Goal: Transaction & Acquisition: Purchase product/service

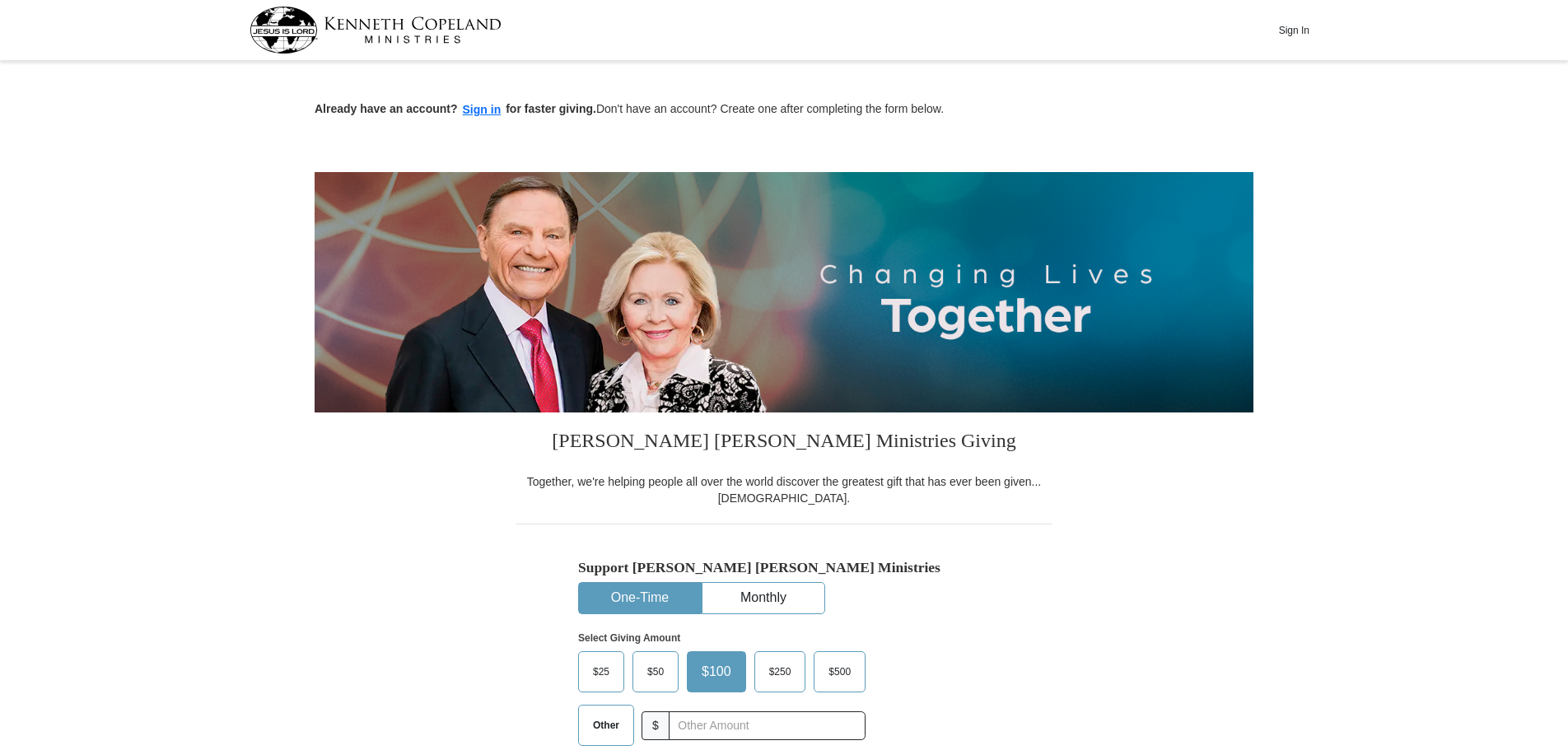
click at [664, 592] on button "One-Time" at bounding box center [640, 598] width 122 height 31
click at [603, 719] on span "Other" at bounding box center [607, 725] width 43 height 25
click at [0, 0] on input "Other" at bounding box center [0, 0] width 0 height 0
click at [458, 101] on button "Sign in" at bounding box center [482, 110] width 49 height 19
type input "150.00"
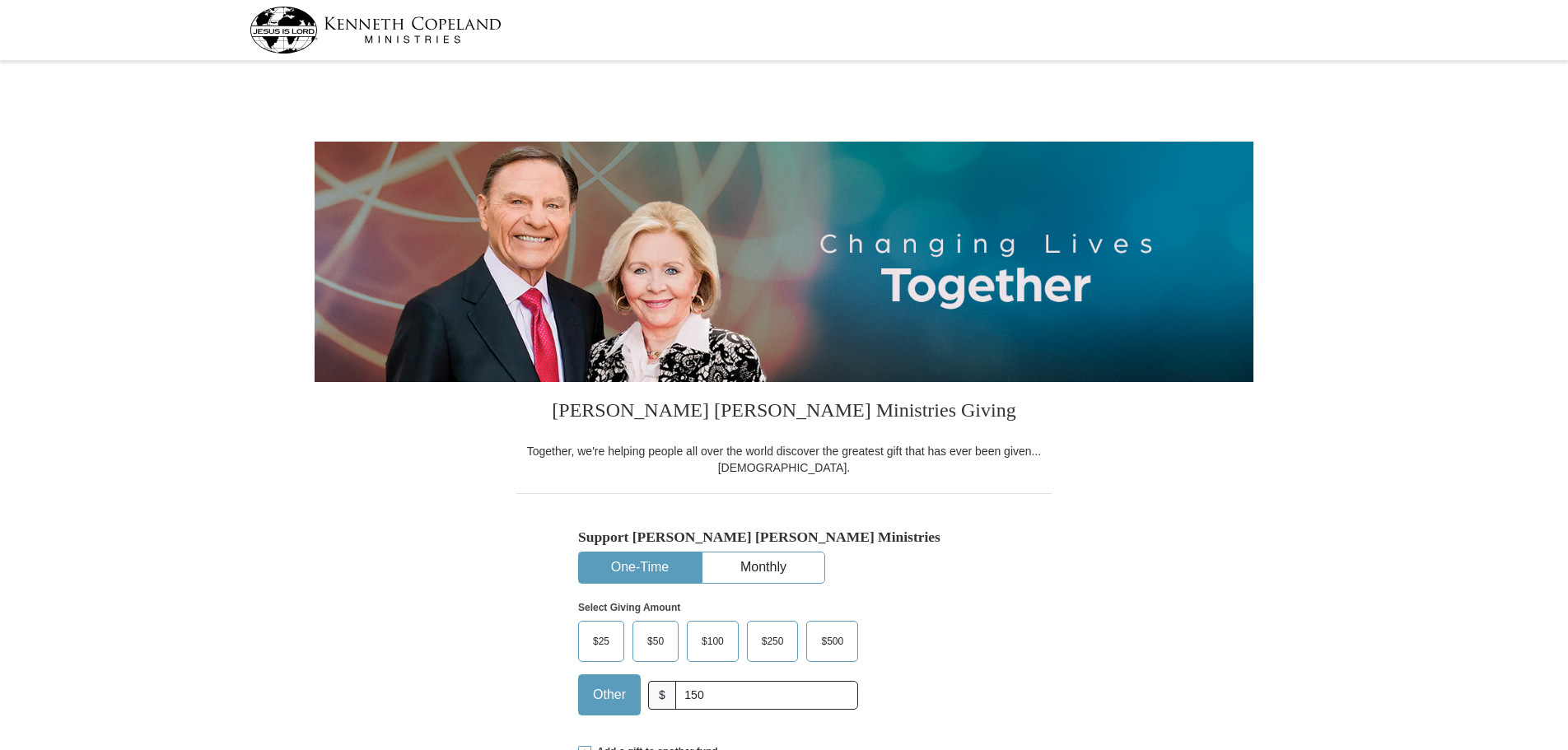
select select "CA"
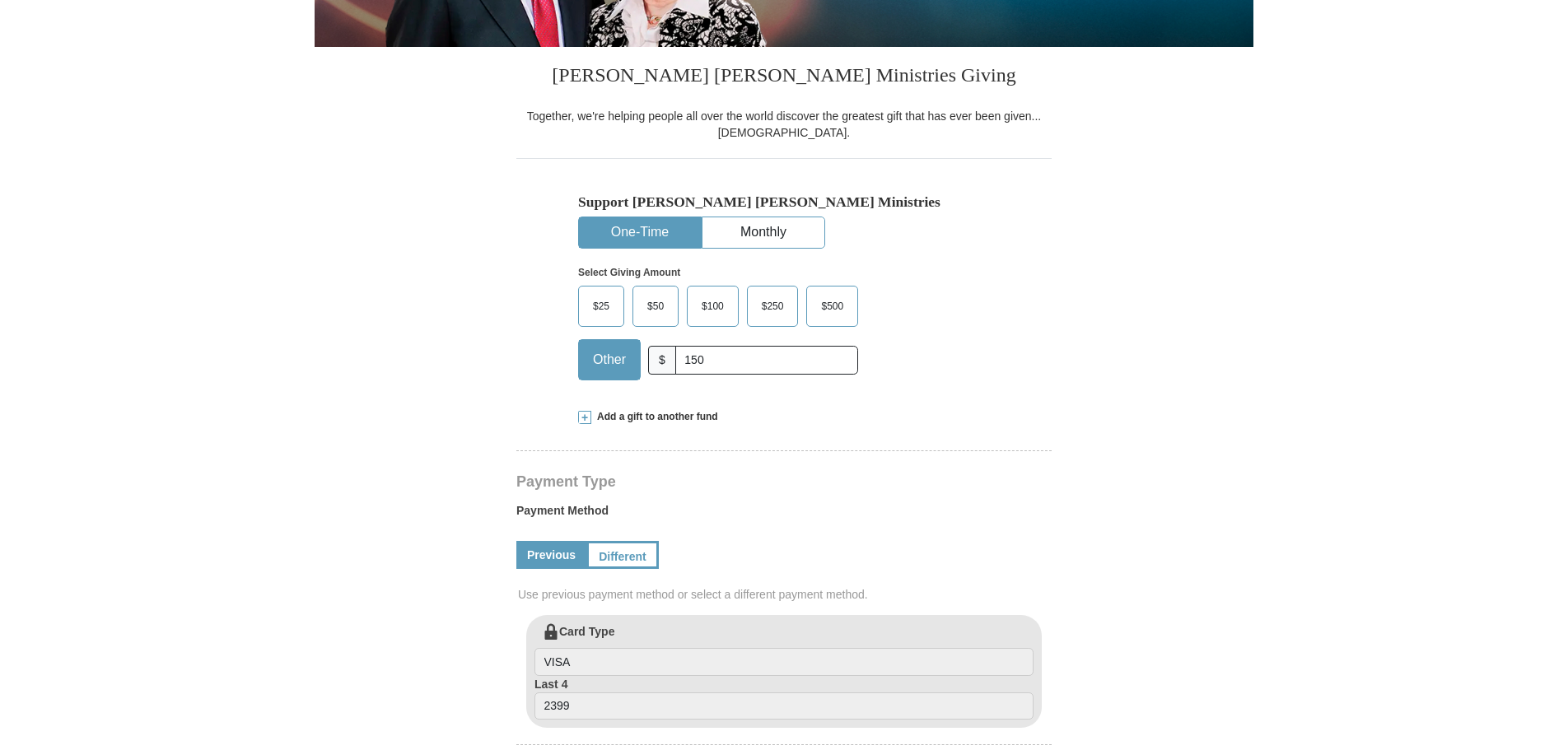
scroll to position [336, 0]
click at [616, 552] on link "Different" at bounding box center [621, 554] width 69 height 28
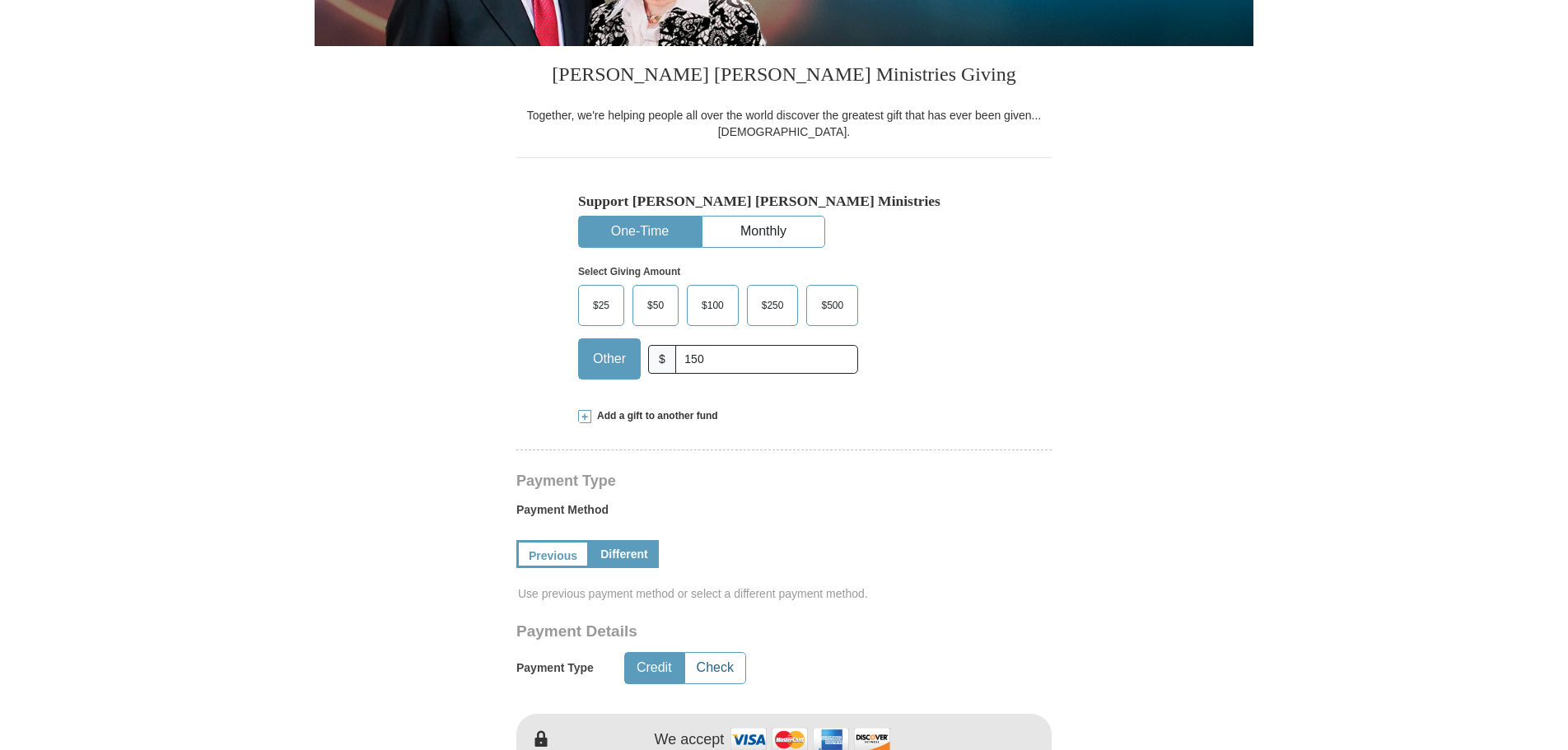
click at [715, 665] on button "Check" at bounding box center [715, 667] width 60 height 31
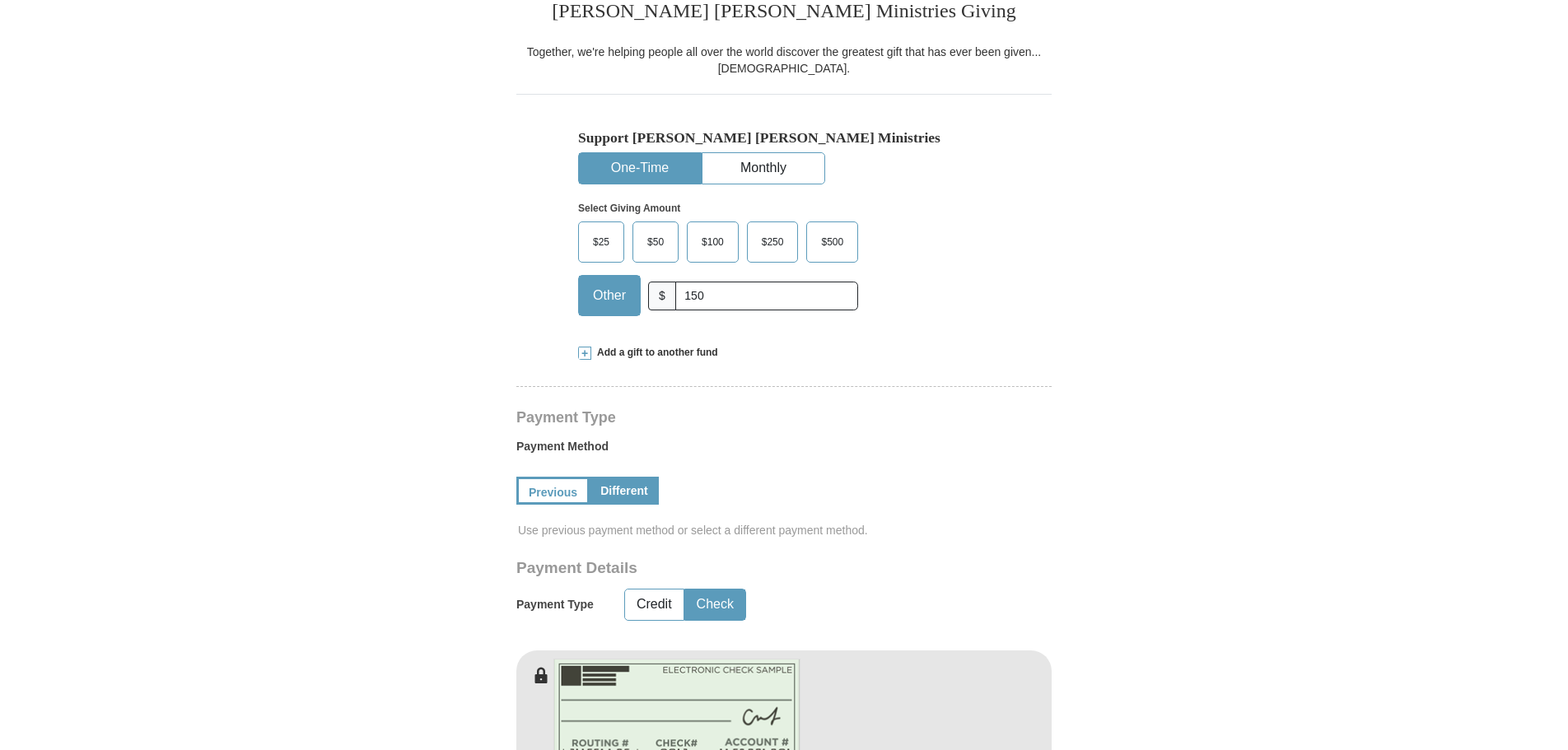
scroll to position [672, 0]
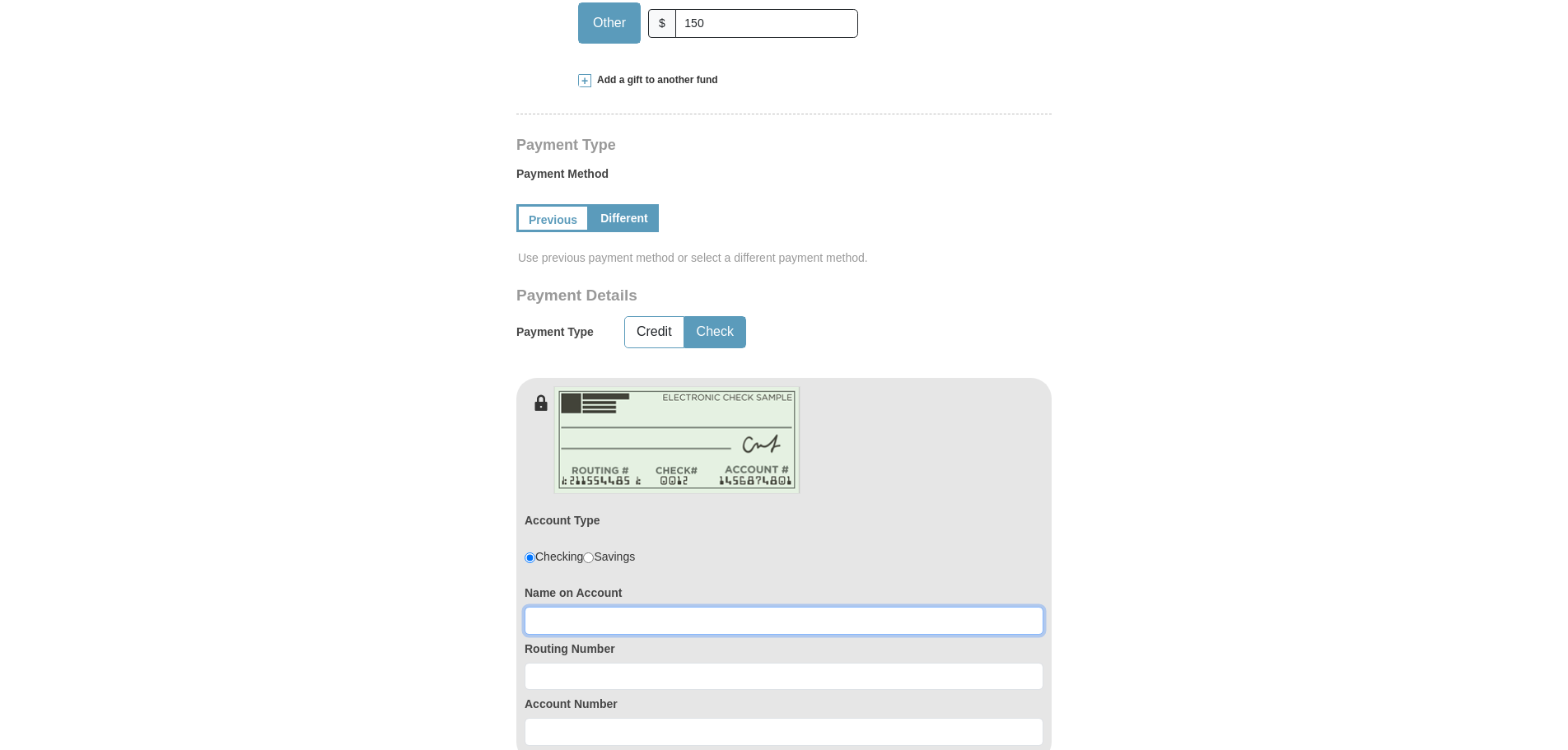
click at [546, 620] on input at bounding box center [784, 621] width 519 height 28
type input "AllPointsWelding"
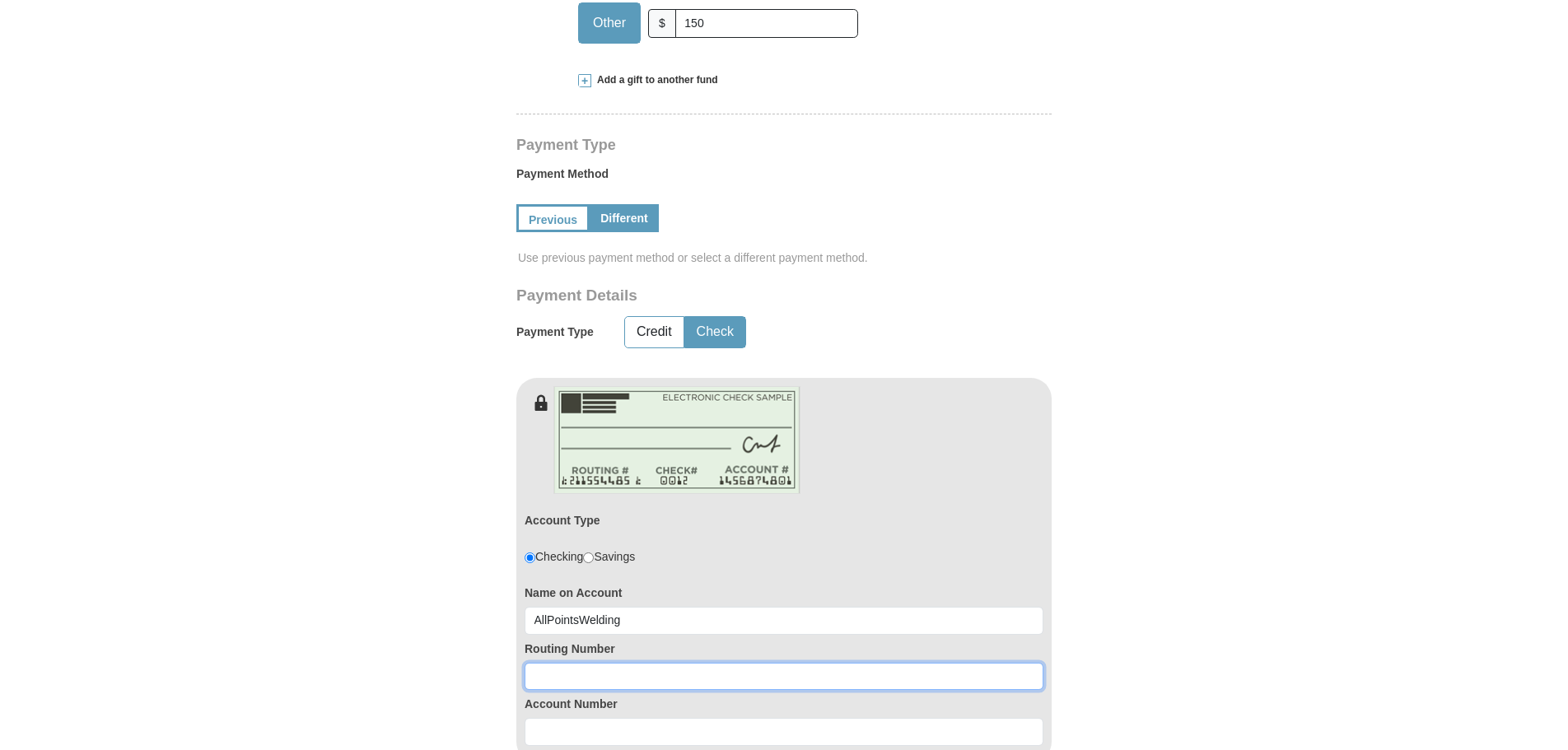
click at [540, 682] on input at bounding box center [784, 677] width 519 height 28
type input "121122676"
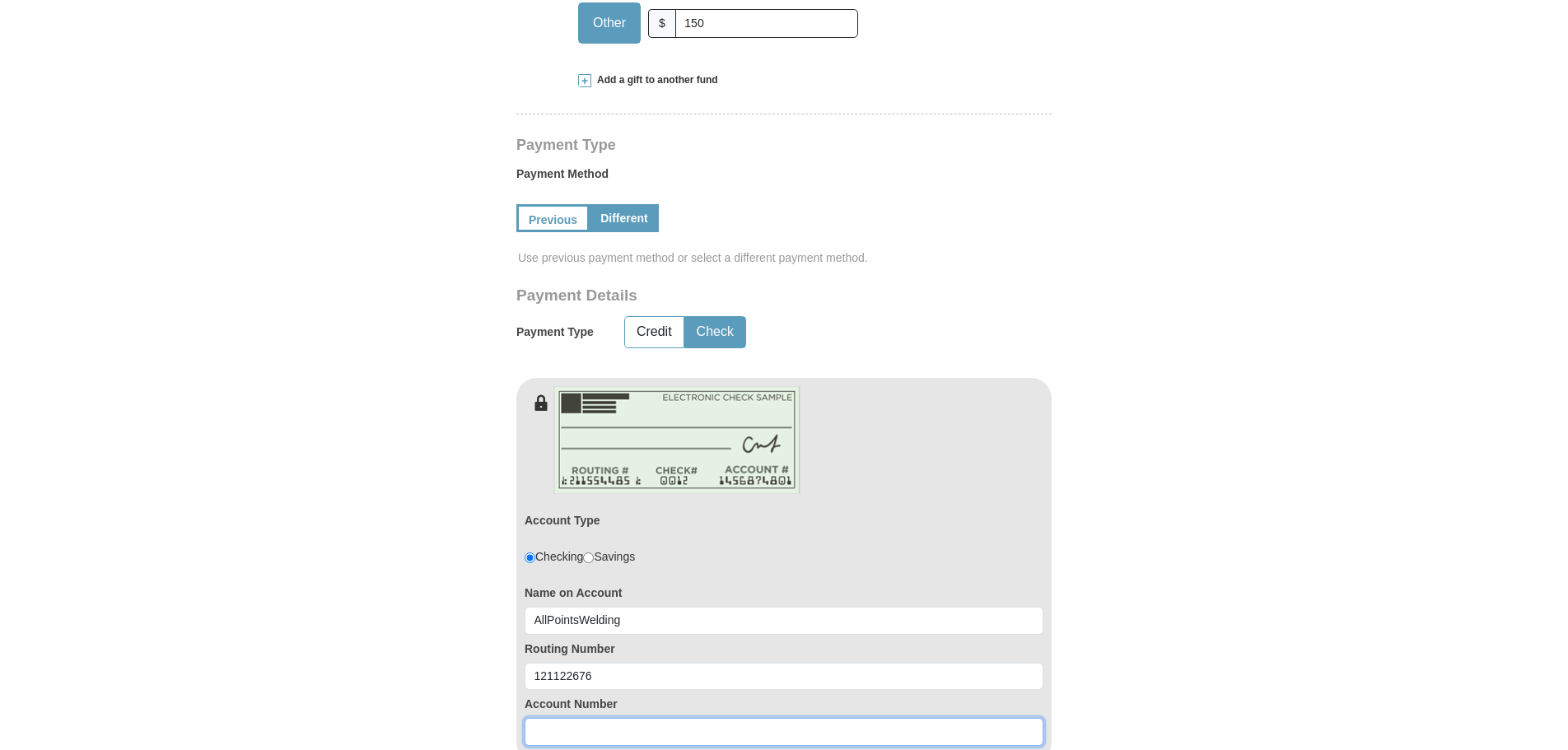
click at [543, 733] on input at bounding box center [784, 732] width 519 height 28
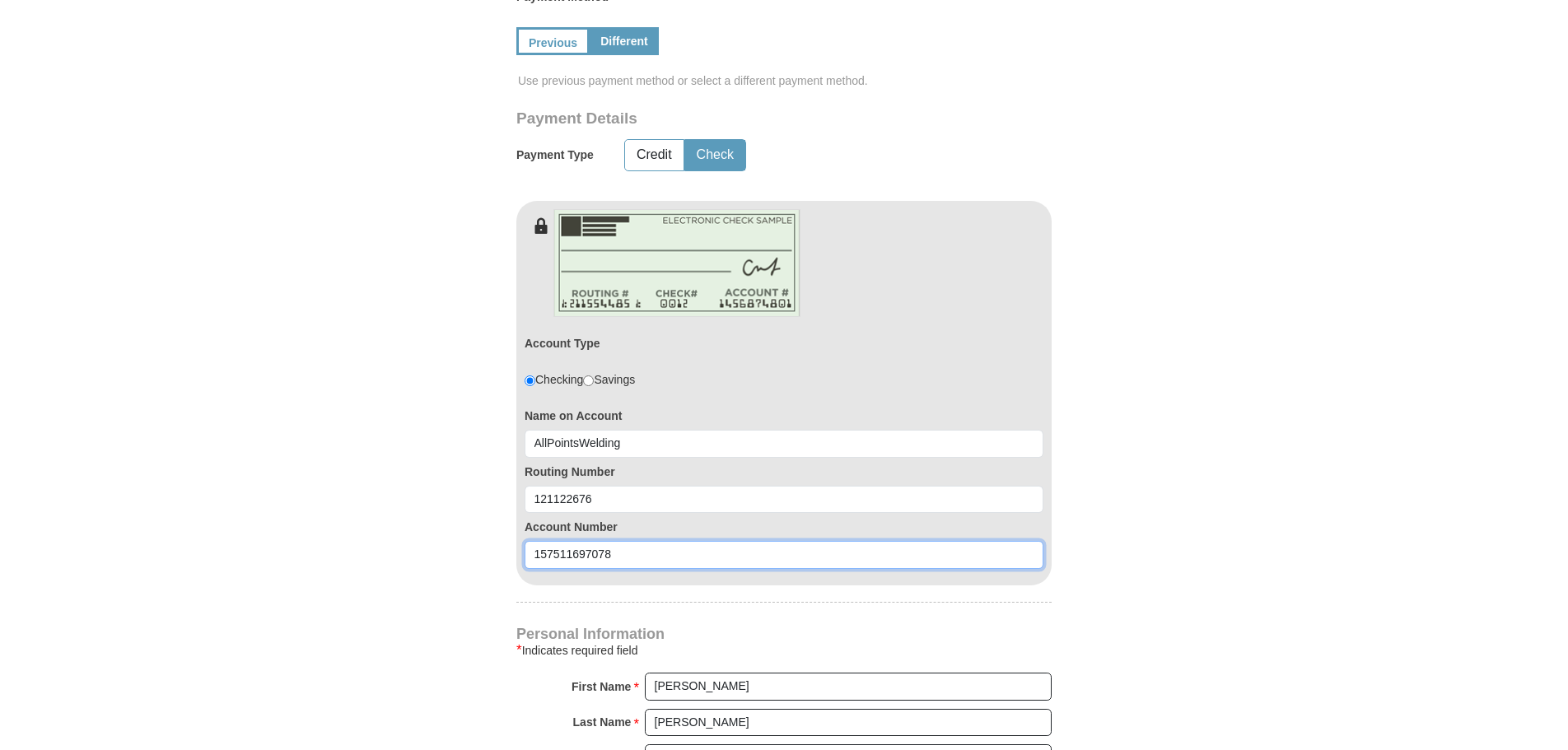
scroll to position [1092, 0]
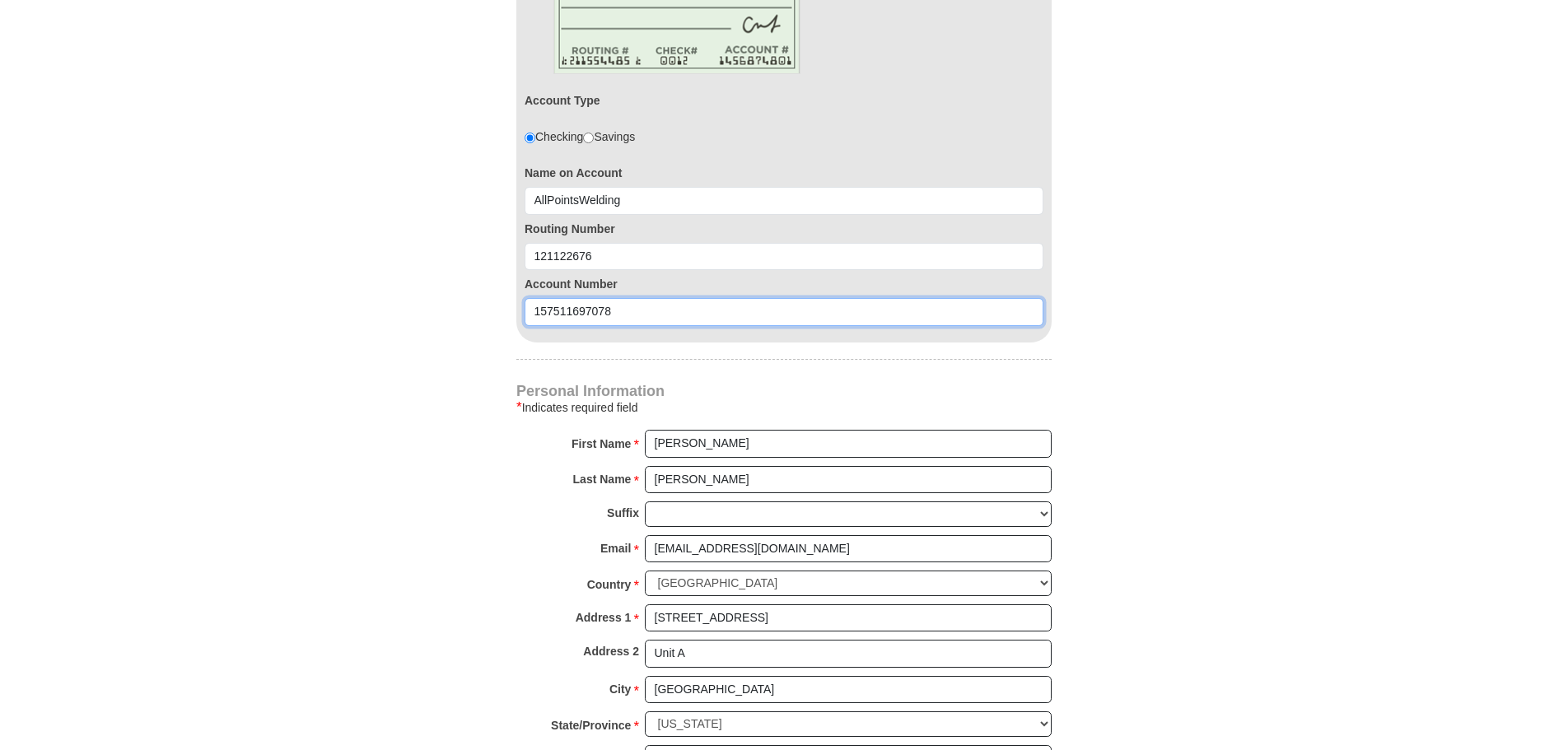
type input "157511697078"
click at [653, 443] on input "Melanie" at bounding box center [848, 444] width 407 height 28
type input "Chris and Melanie"
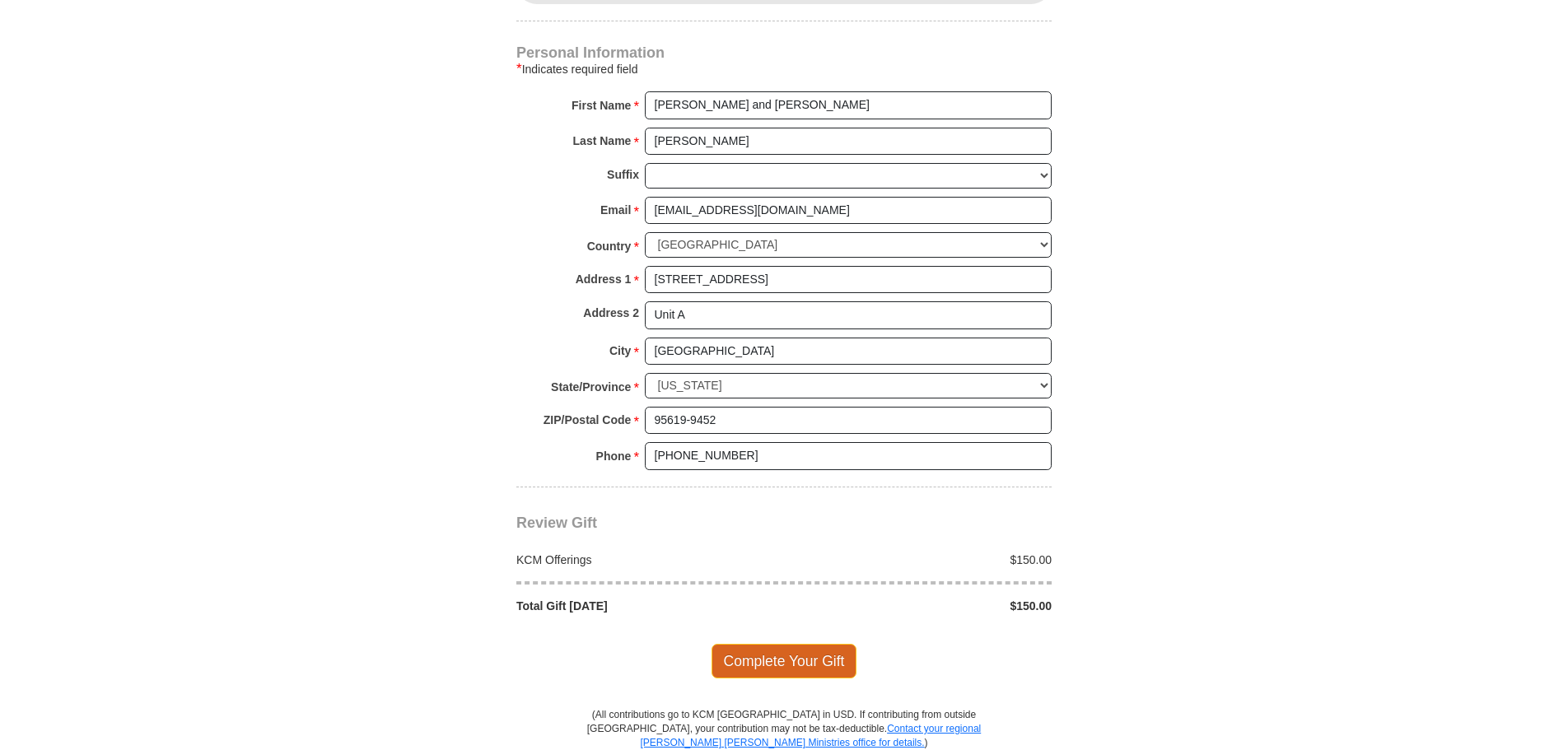
click at [787, 654] on span "Complete Your Gift" at bounding box center [784, 661] width 146 height 35
